Goal: Information Seeking & Learning: Learn about a topic

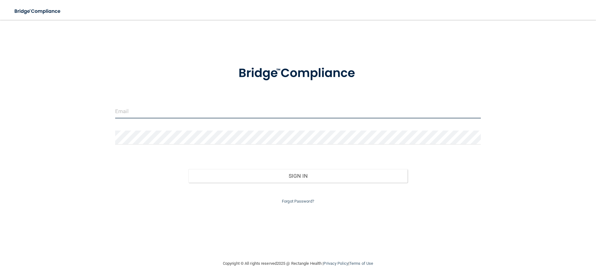
click at [139, 113] on input "email" at bounding box center [297, 111] width 365 height 14
type input "[EMAIL_ADDRESS][DOMAIN_NAME]"
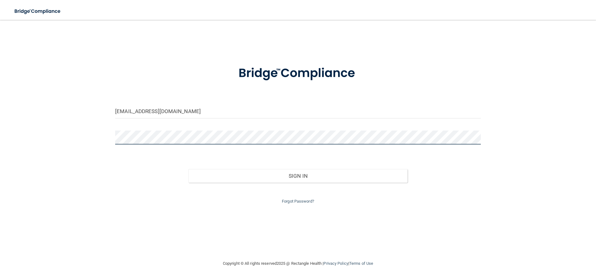
click at [188, 169] on button "Sign In" at bounding box center [297, 176] width 219 height 14
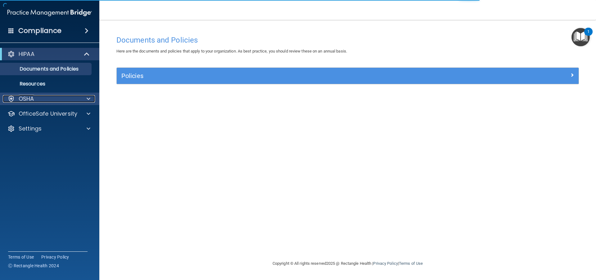
click at [75, 96] on div "OSHA" at bounding box center [41, 98] width 77 height 7
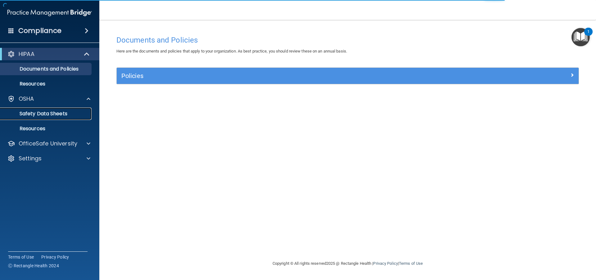
click at [70, 108] on link "Safety Data Sheets" at bounding box center [43, 113] width 98 height 12
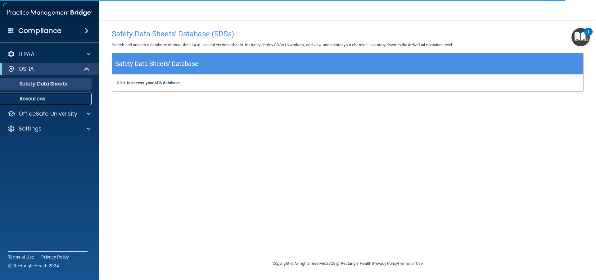
click at [56, 97] on p "Resources" at bounding box center [46, 99] width 85 height 6
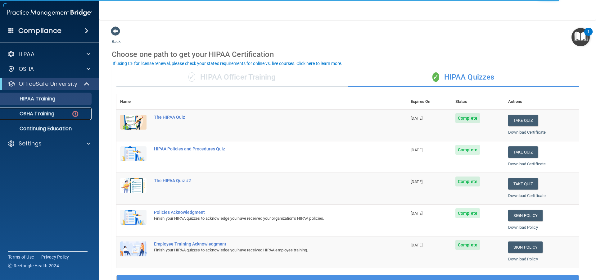
click at [53, 113] on p "OSHA Training" at bounding box center [29, 113] width 50 height 6
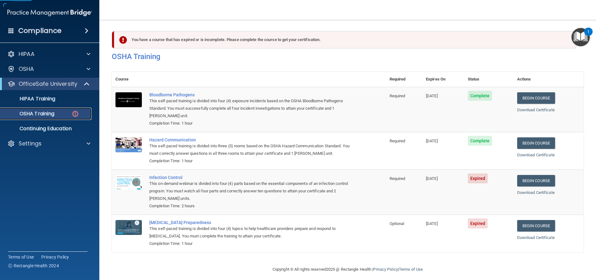
click at [53, 113] on p "OSHA Training" at bounding box center [29, 113] width 50 height 6
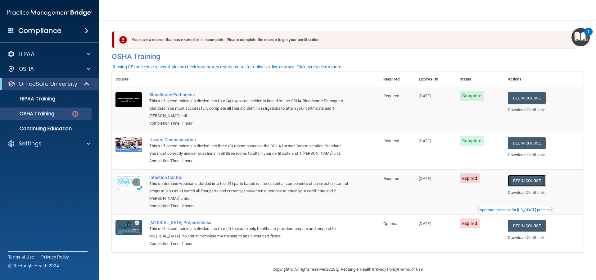
click at [528, 180] on link "Begin Course" at bounding box center [527, 180] width 38 height 11
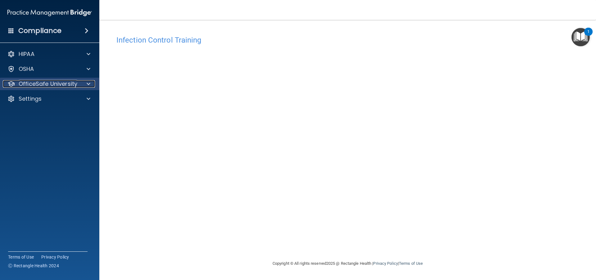
click at [75, 86] on p "OfficeSafe University" at bounding box center [48, 83] width 59 height 7
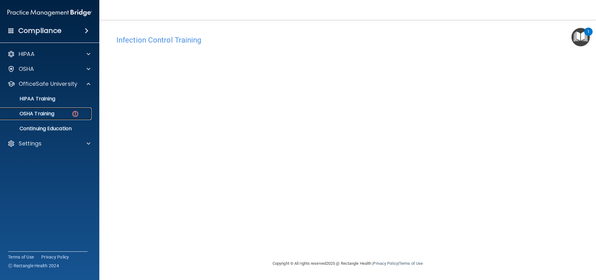
click at [72, 110] on img at bounding box center [75, 114] width 8 height 8
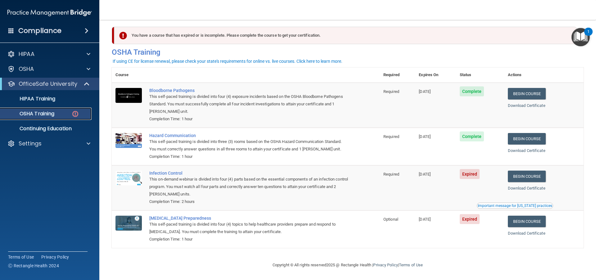
scroll to position [6, 0]
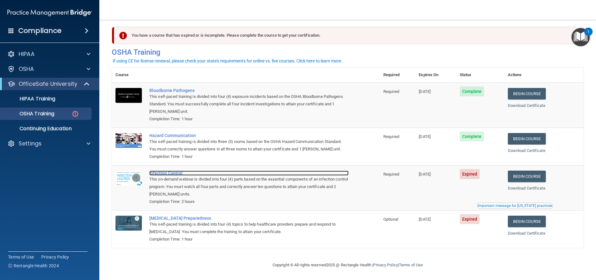
click at [226, 170] on div "Infection Control" at bounding box center [248, 172] width 199 height 5
